Goal: Transaction & Acquisition: Purchase product/service

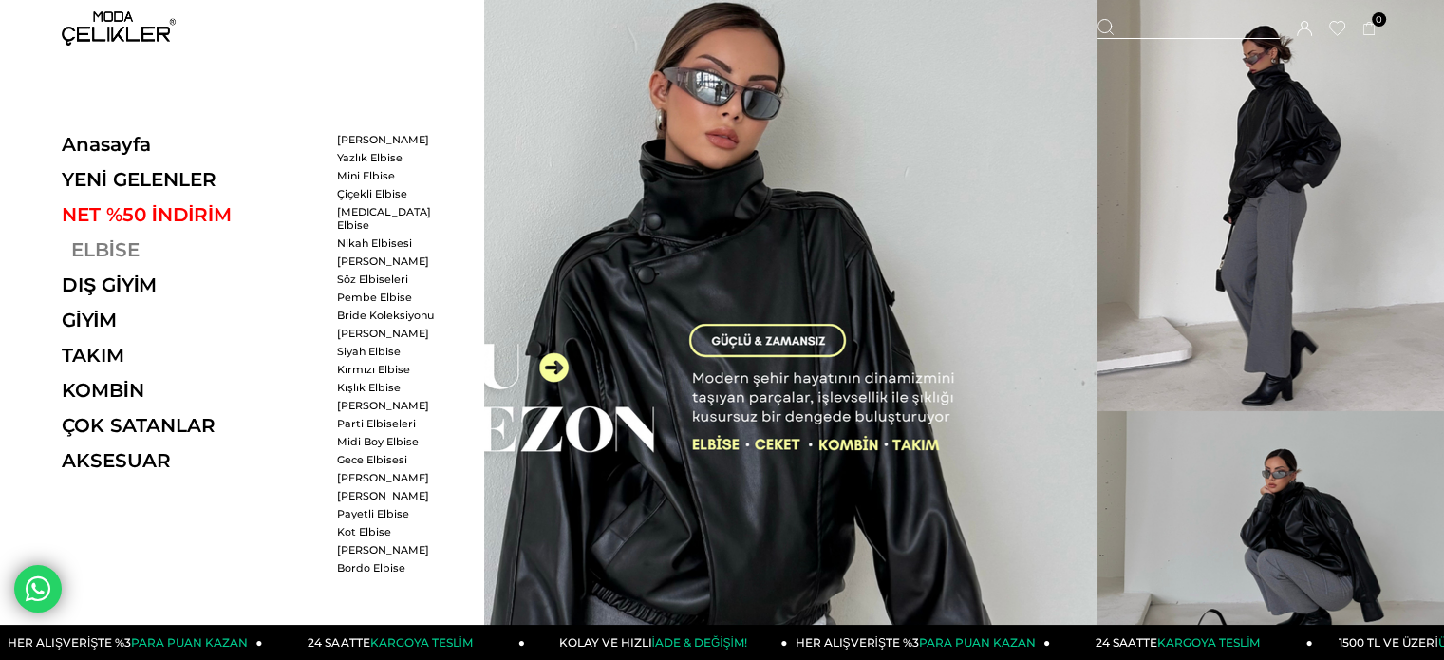
click at [77, 245] on link "ELBİSE" at bounding box center [192, 249] width 261 height 23
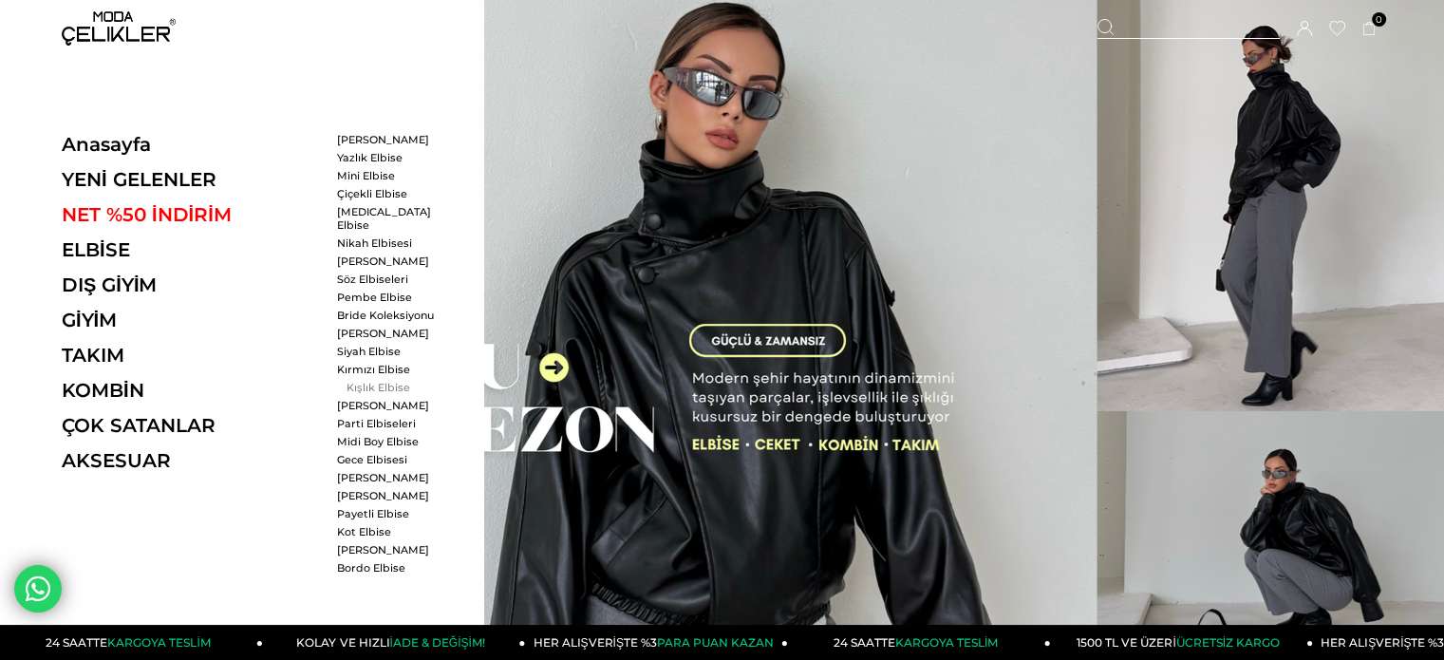
click at [380, 381] on link "Kışlık Elbise" at bounding box center [391, 387] width 109 height 13
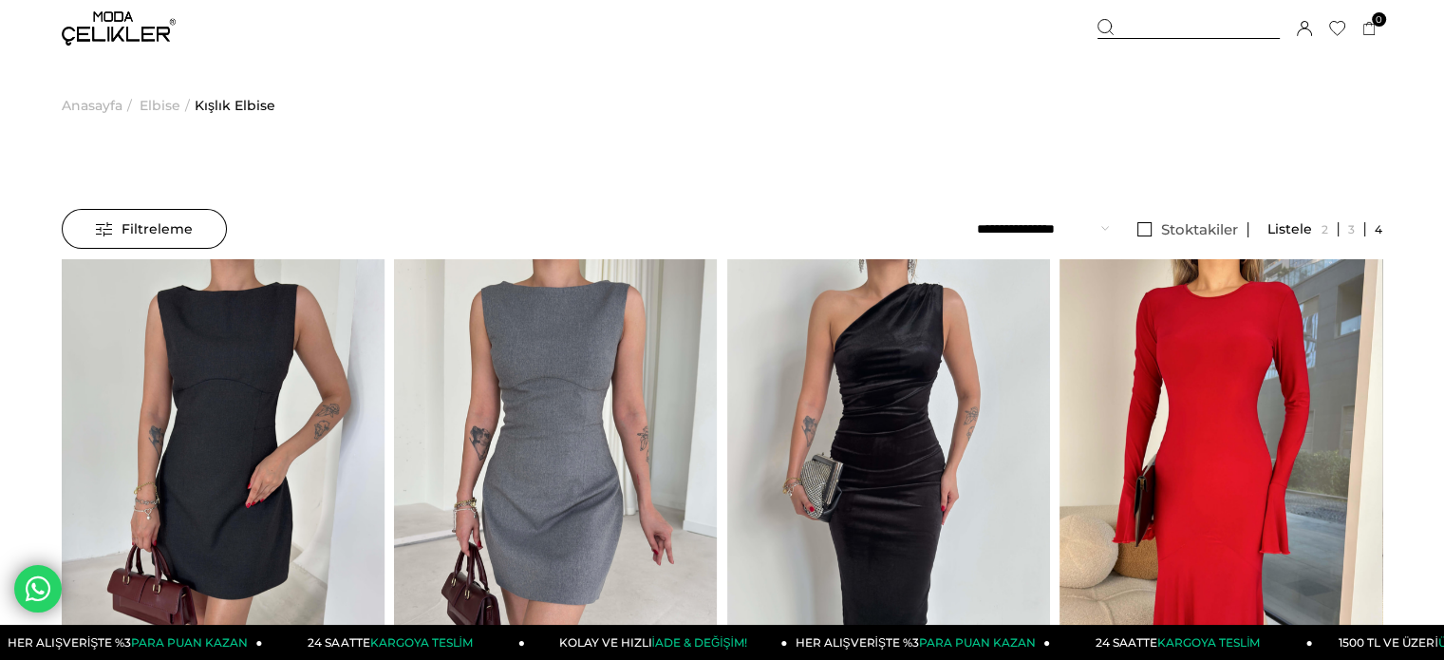
click at [172, 103] on span "Elbise" at bounding box center [160, 105] width 41 height 97
click at [129, 22] on img at bounding box center [119, 28] width 114 height 34
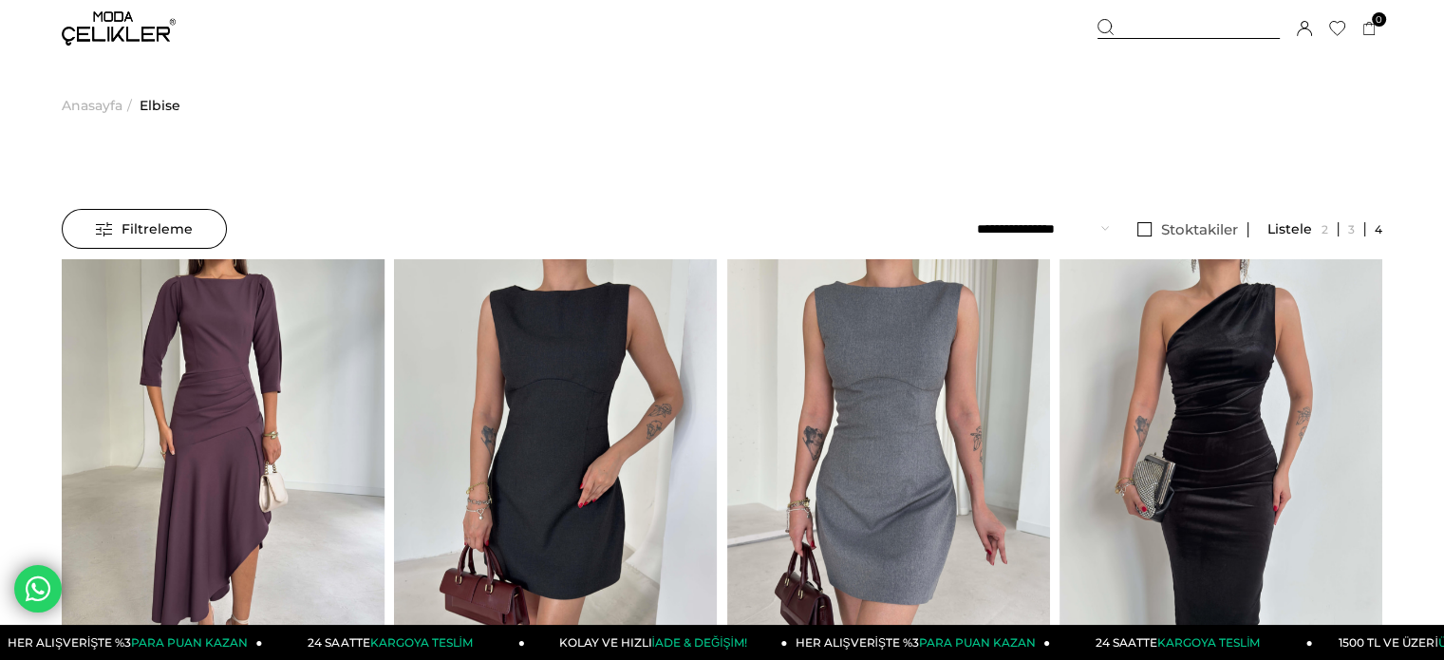
click at [99, 103] on span "Anasayfa" at bounding box center [92, 105] width 61 height 97
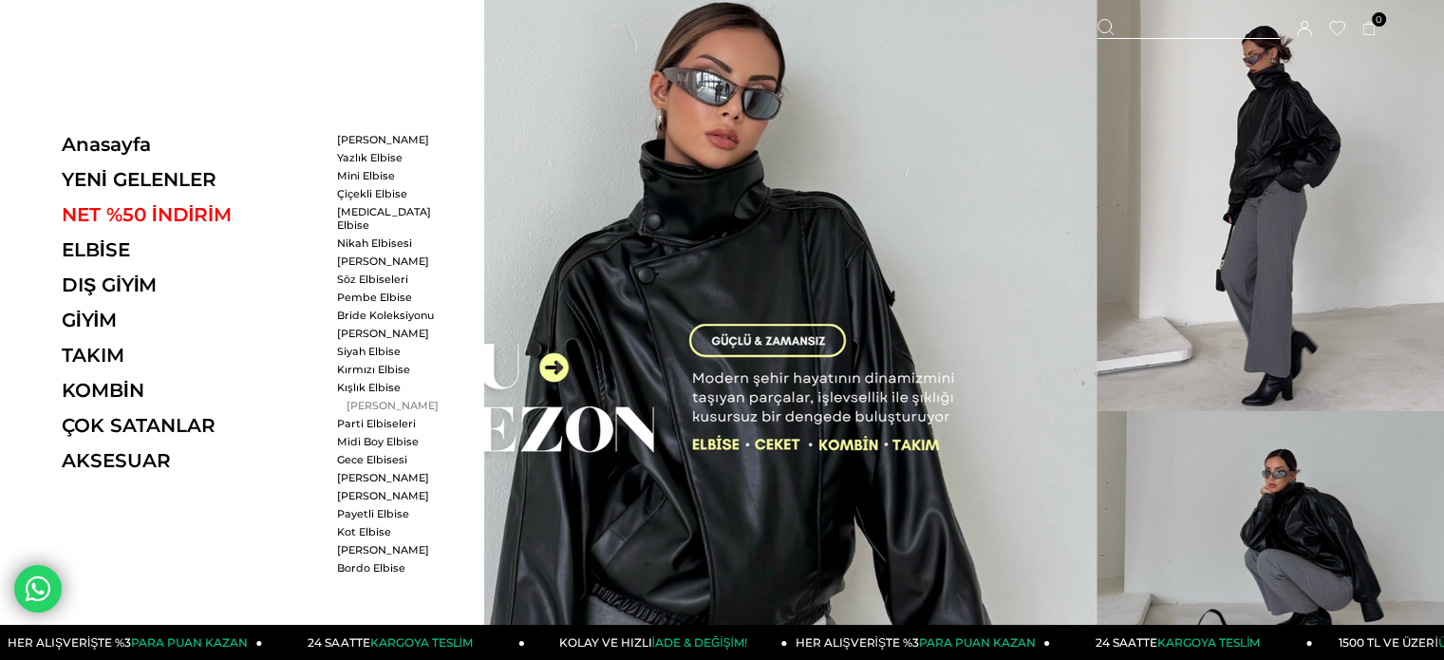
click at [368, 399] on link "[PERSON_NAME]" at bounding box center [391, 405] width 109 height 13
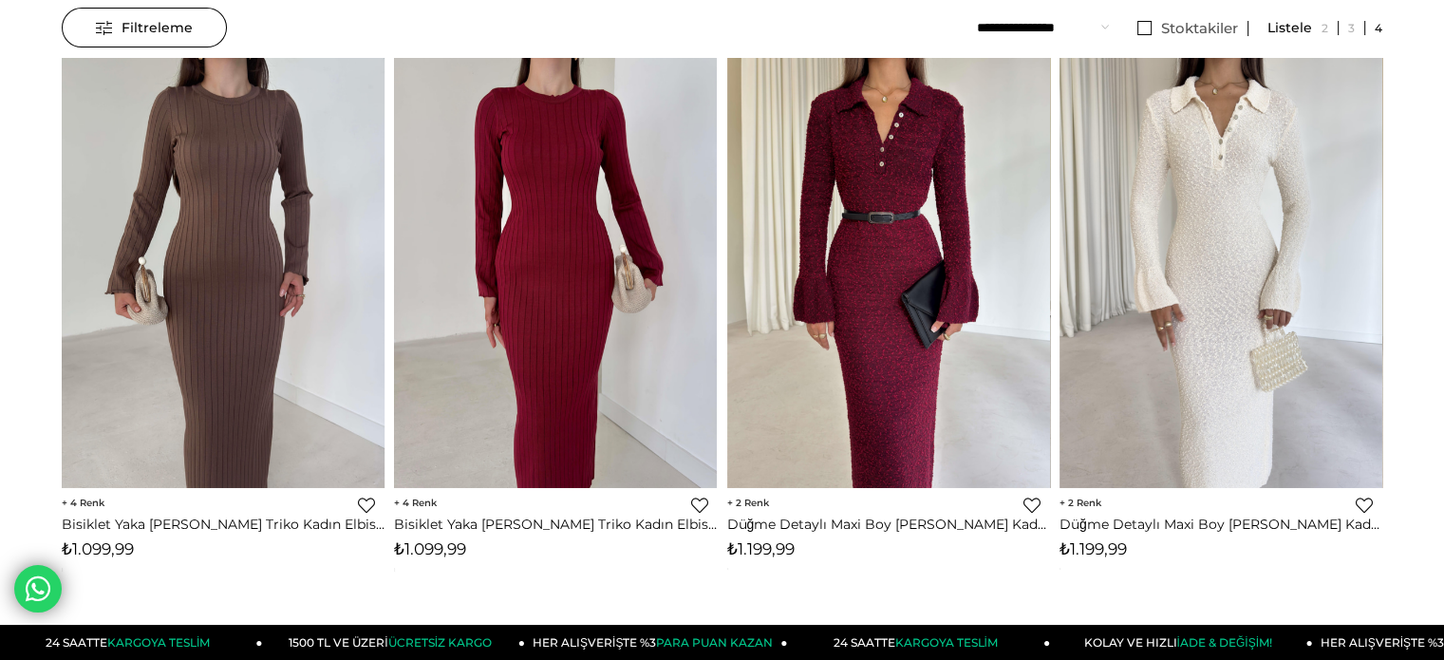
scroll to position [380, 0]
